Goal: Download file/media

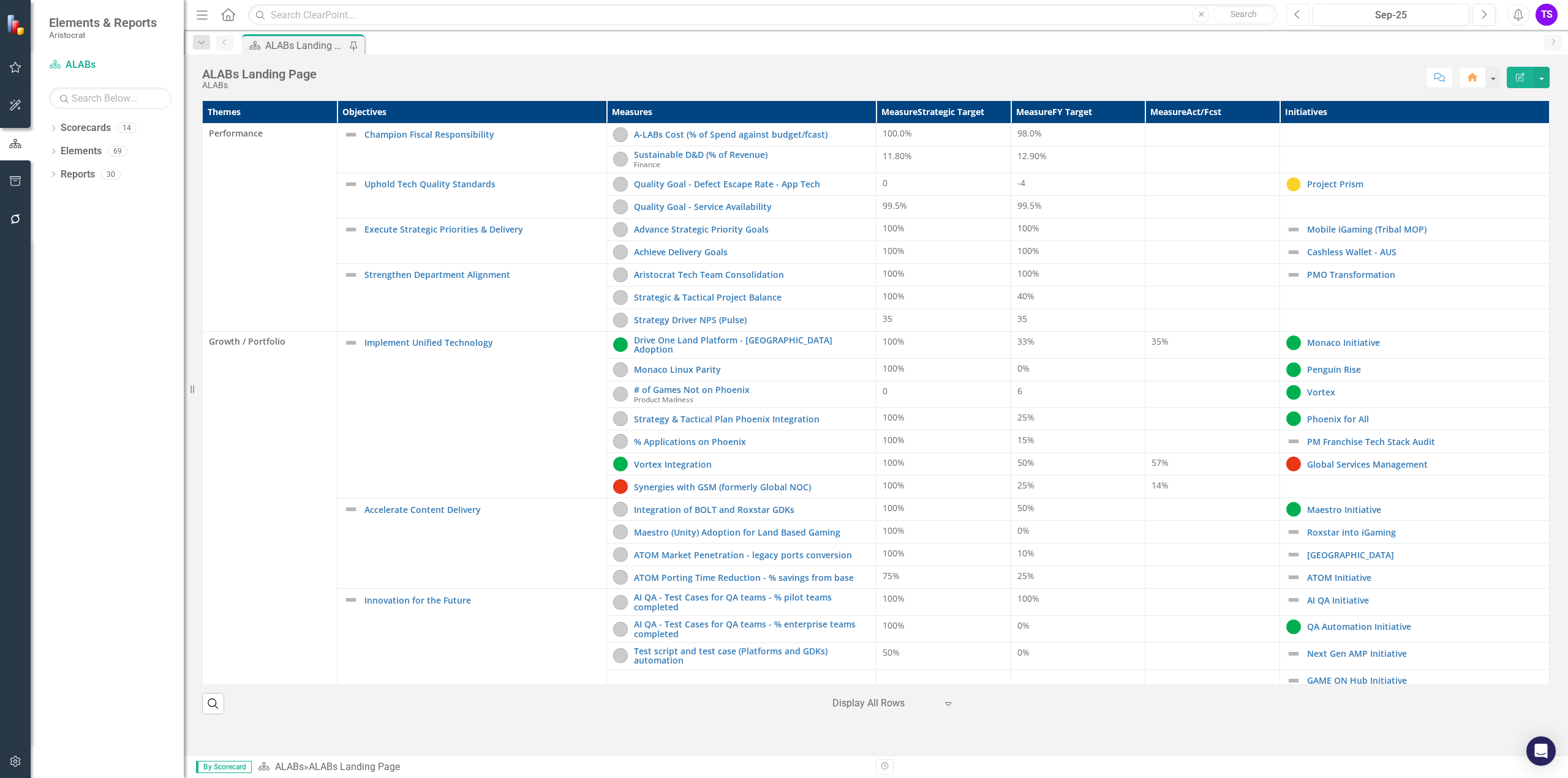
click at [1293, 12] on button "Previous" at bounding box center [1297, 15] width 22 height 22
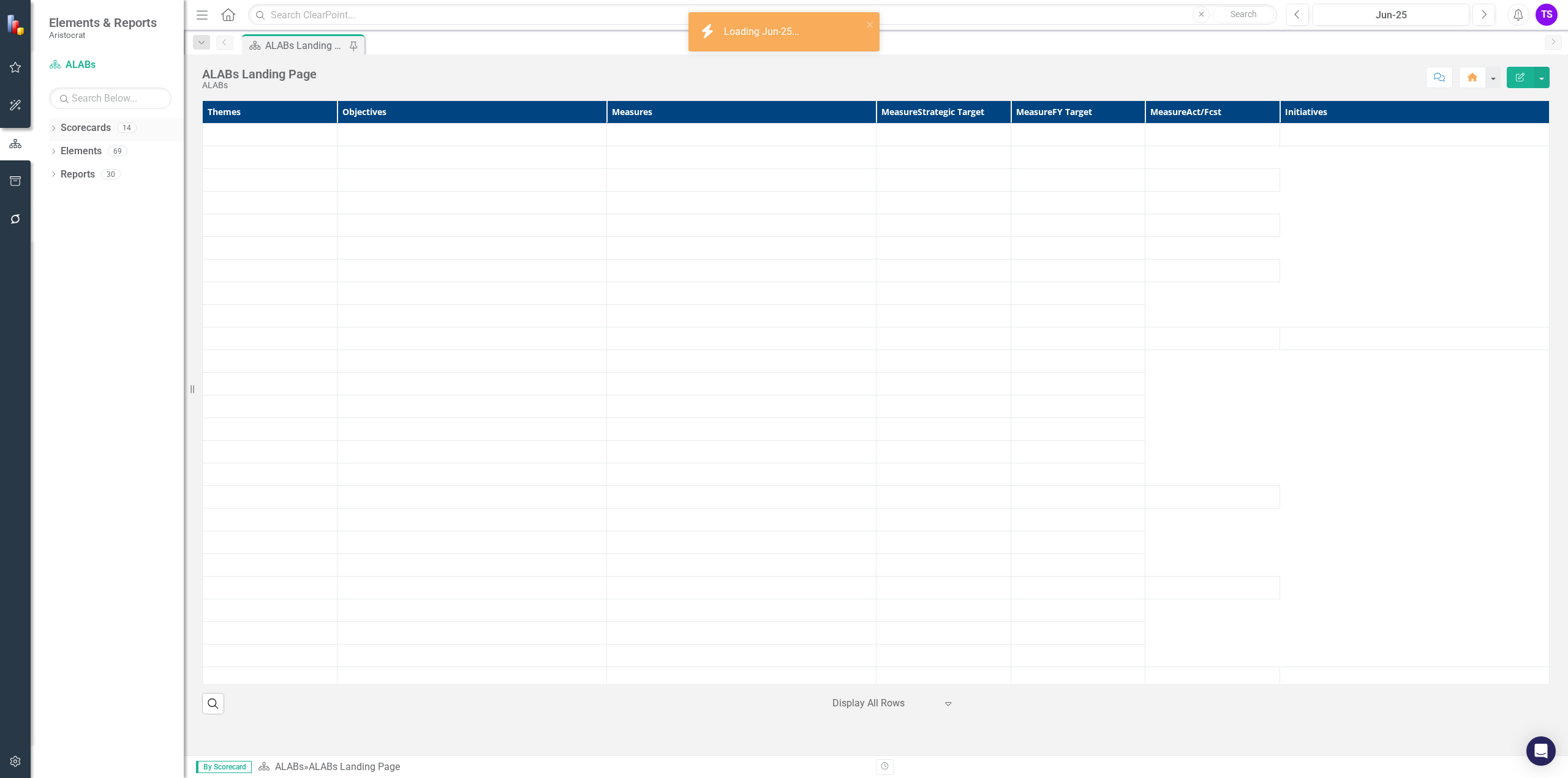
click at [69, 127] on link "Scorecards" at bounding box center [85, 128] width 50 height 14
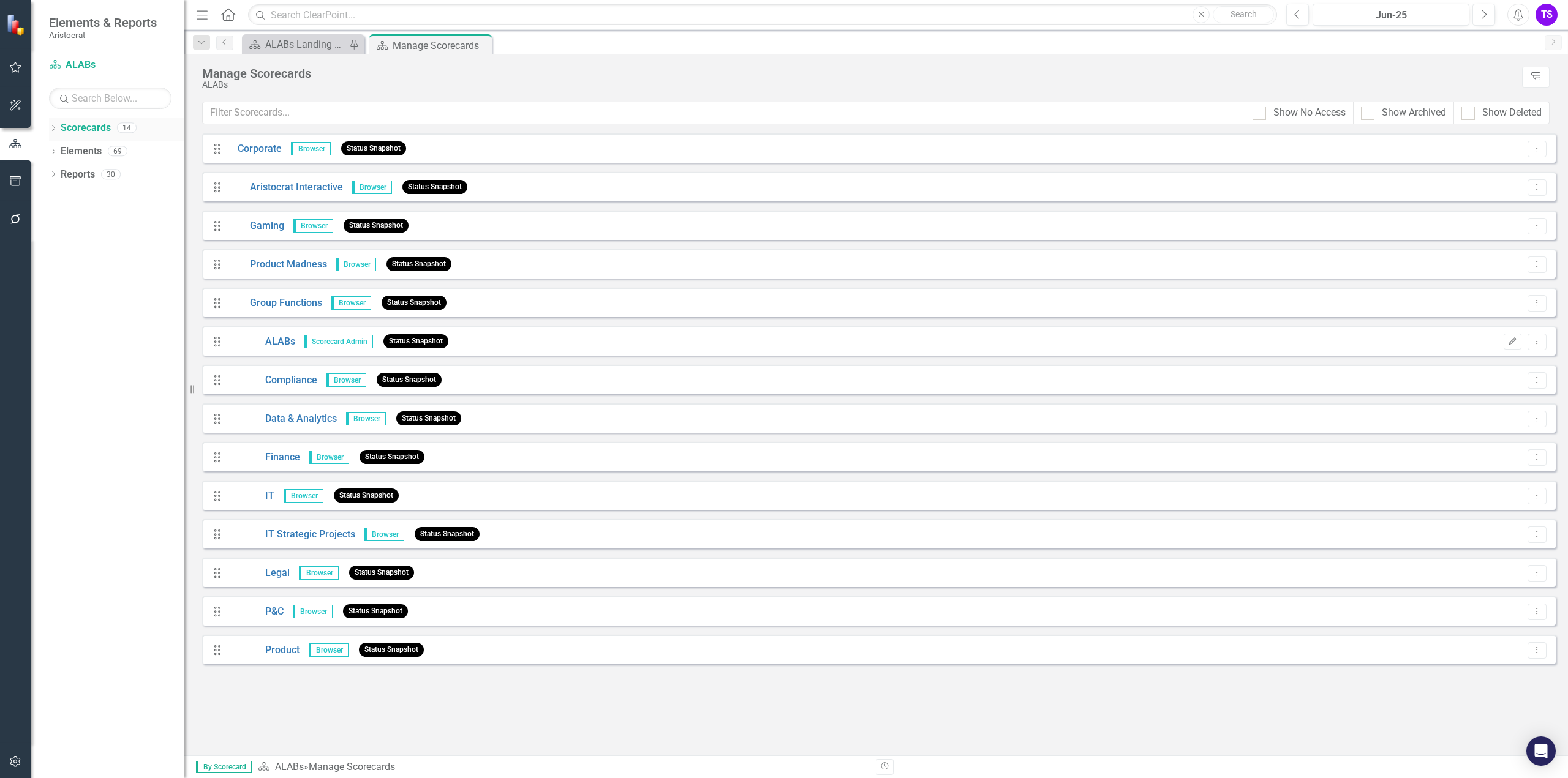
click at [53, 127] on icon "Dropdown" at bounding box center [53, 129] width 9 height 6
click at [58, 147] on icon "Dropdown" at bounding box center [60, 151] width 10 height 7
click at [71, 243] on icon "Dropdown" at bounding box center [73, 243] width 10 height 7
click at [104, 272] on link "ALABs" at bounding box center [137, 268] width 92 height 14
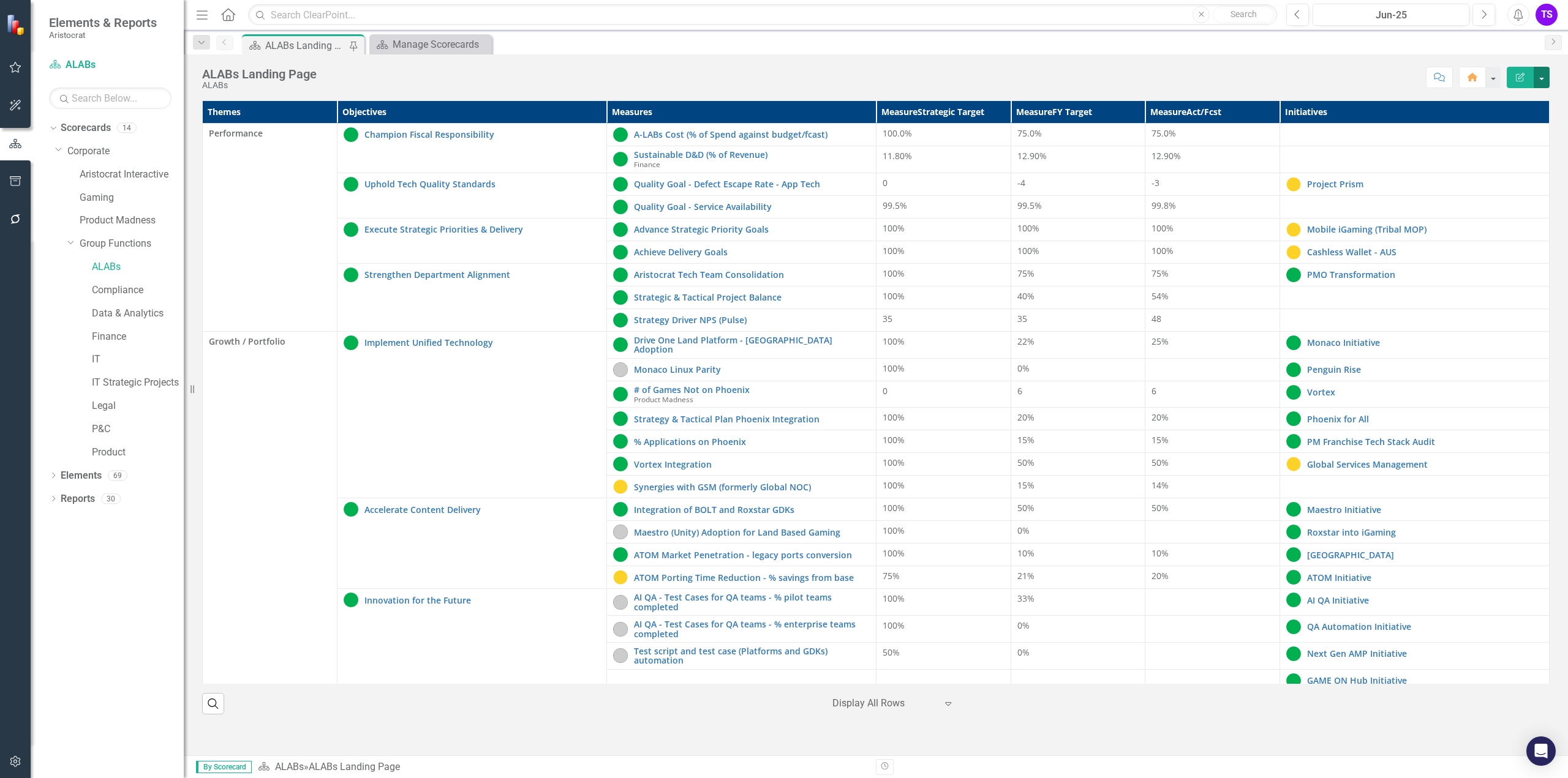
click at [1541, 80] on button "button" at bounding box center [1542, 77] width 16 height 22
click at [1503, 170] on link "PDF Export to PDF" at bounding box center [1499, 171] width 100 height 22
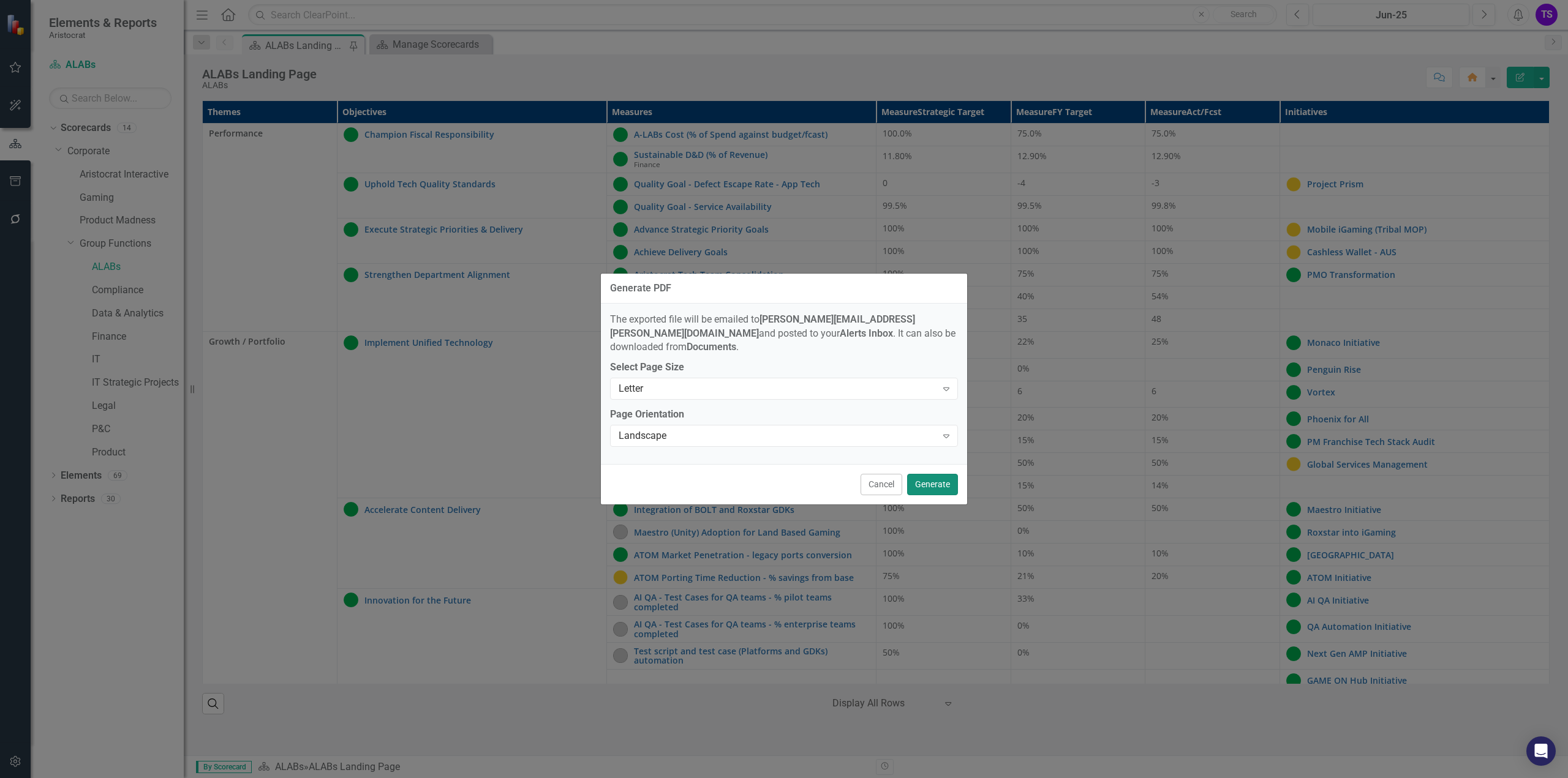
click at [928, 475] on button "Generate" at bounding box center [933, 484] width 51 height 22
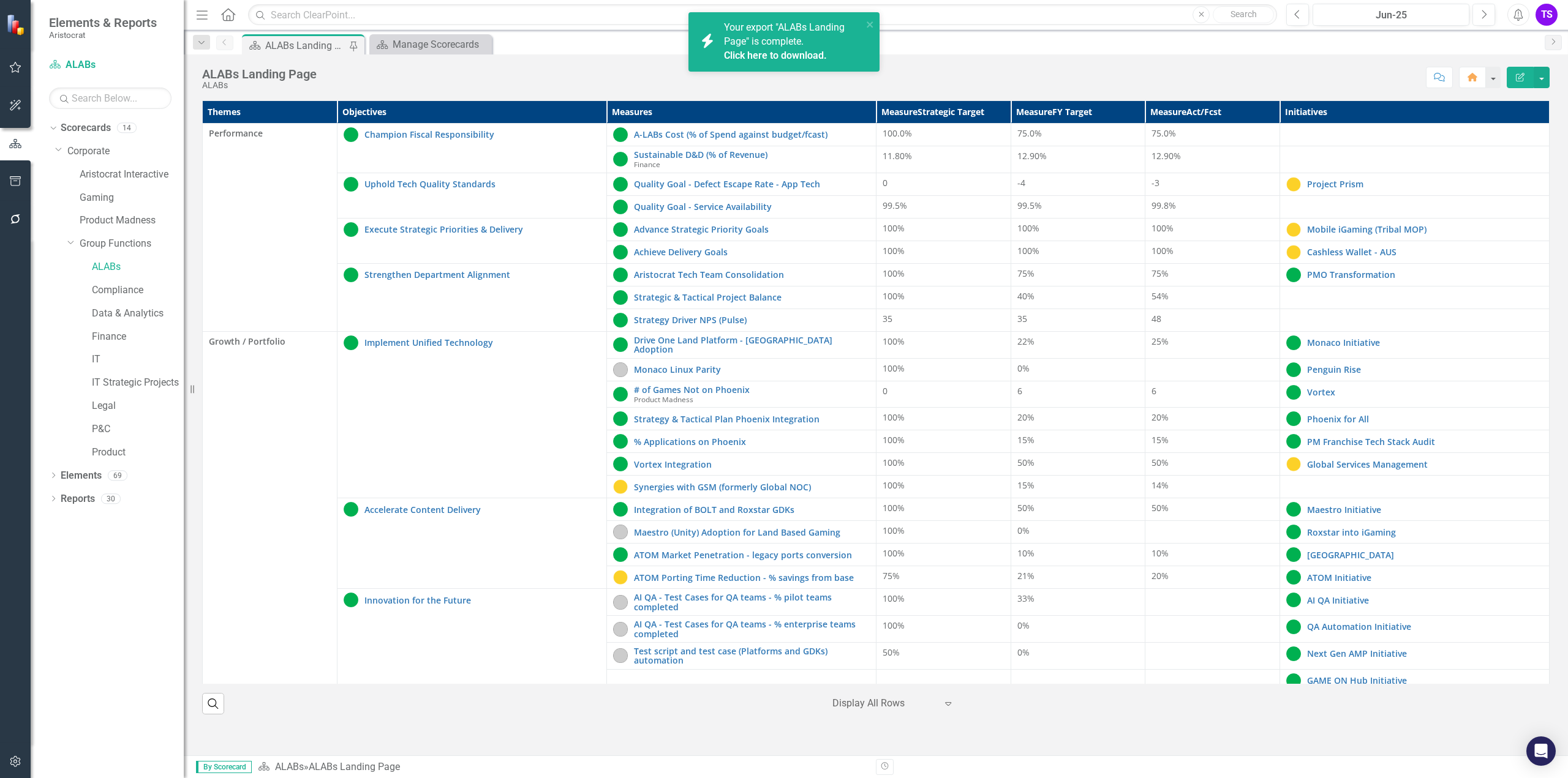
click at [751, 49] on link "Click here to download." at bounding box center [775, 55] width 103 height 12
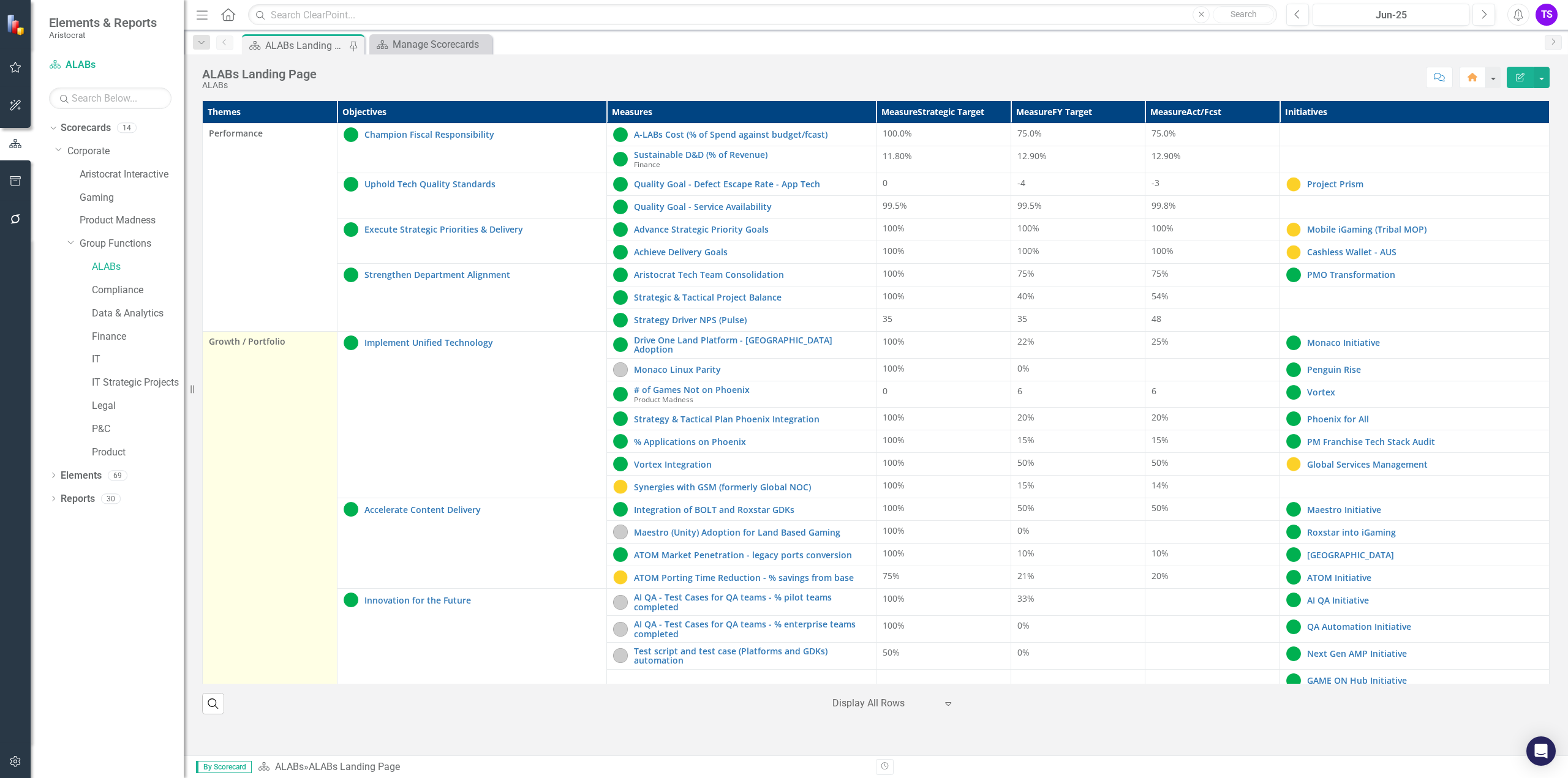
click at [301, 491] on td "Growth / Portfolio" at bounding box center [269, 511] width 135 height 361
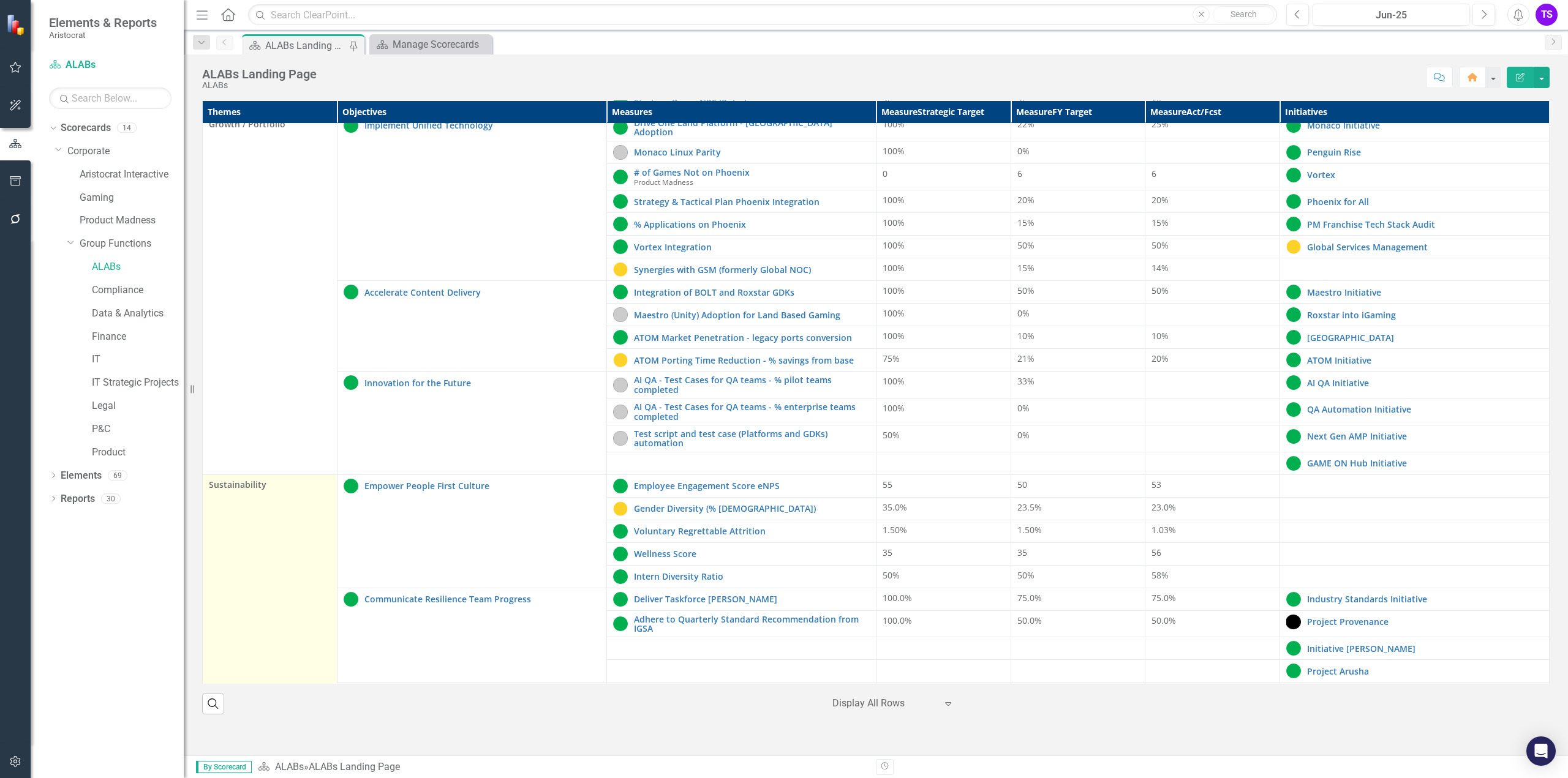
scroll to position [235, 0]
